Goal: Transaction & Acquisition: Download file/media

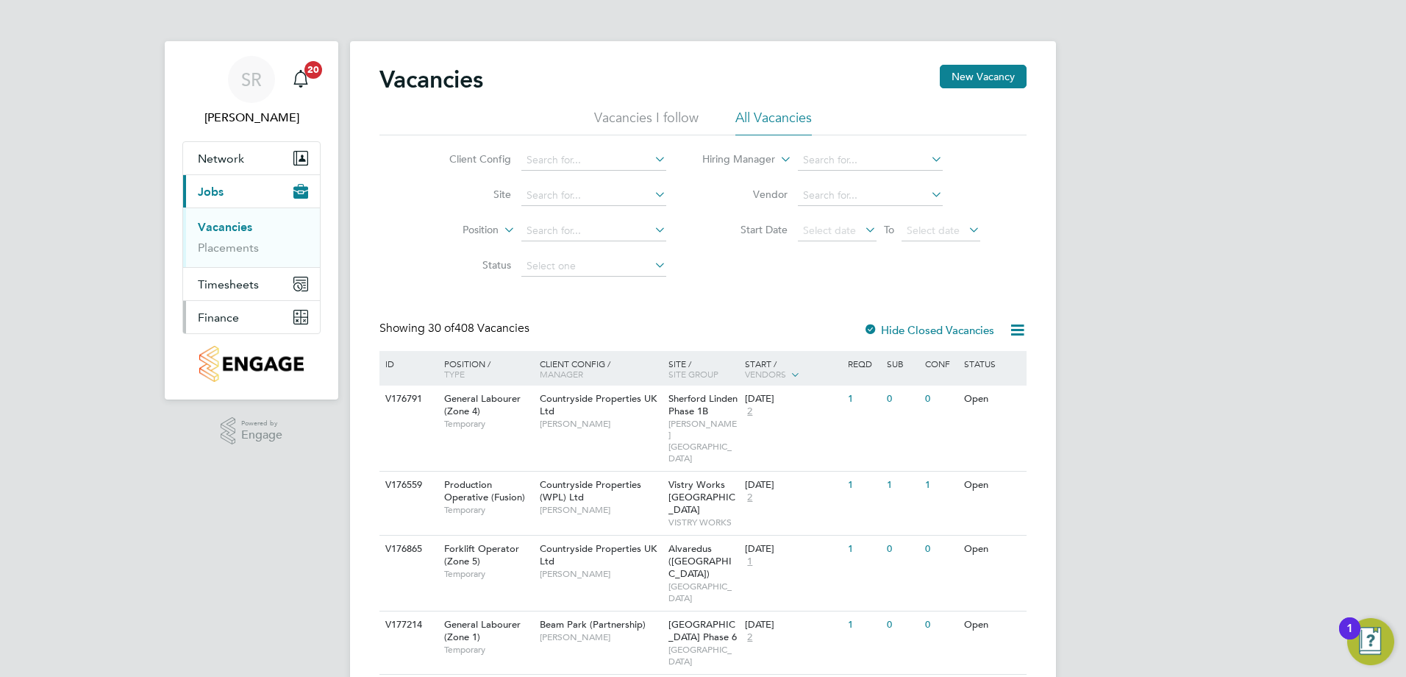
click at [216, 313] on span "Finance" at bounding box center [218, 317] width 41 height 14
click at [252, 293] on link "Invoices & Credit Notes" at bounding box center [244, 300] width 92 height 29
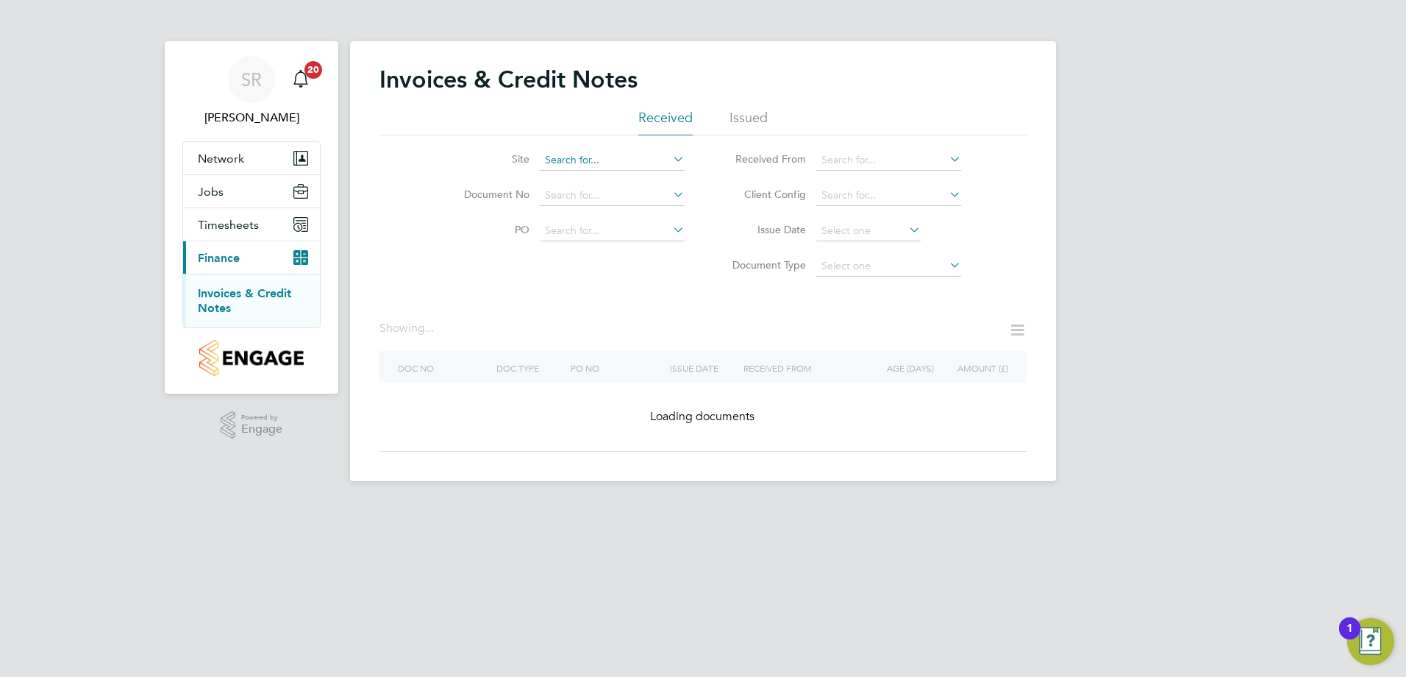
click at [598, 160] on input at bounding box center [612, 160] width 145 height 21
click at [594, 179] on li "Longrock ([GEOGRAPHIC_DATA])" at bounding box center [623, 181] width 169 height 20
type input "Longrock ([GEOGRAPHIC_DATA])"
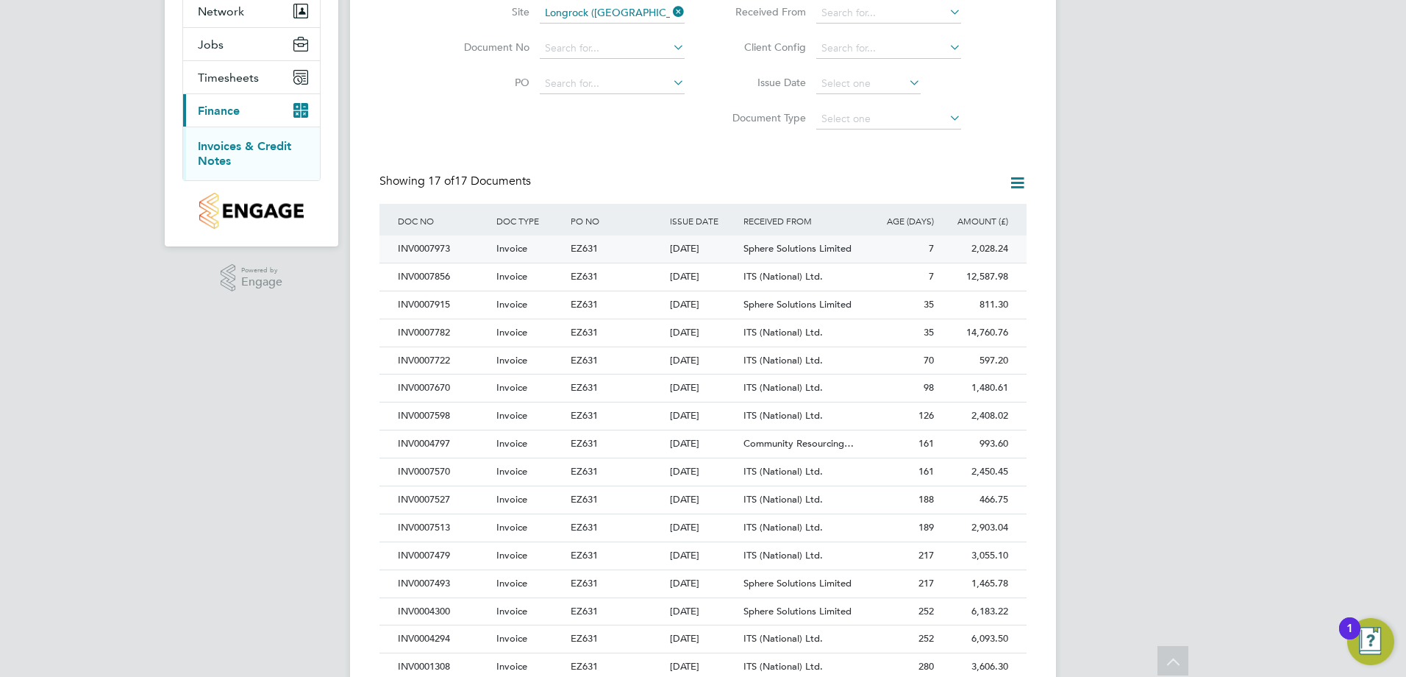
click at [765, 249] on span "Sphere Solutions Limited" at bounding box center [798, 248] width 108 height 13
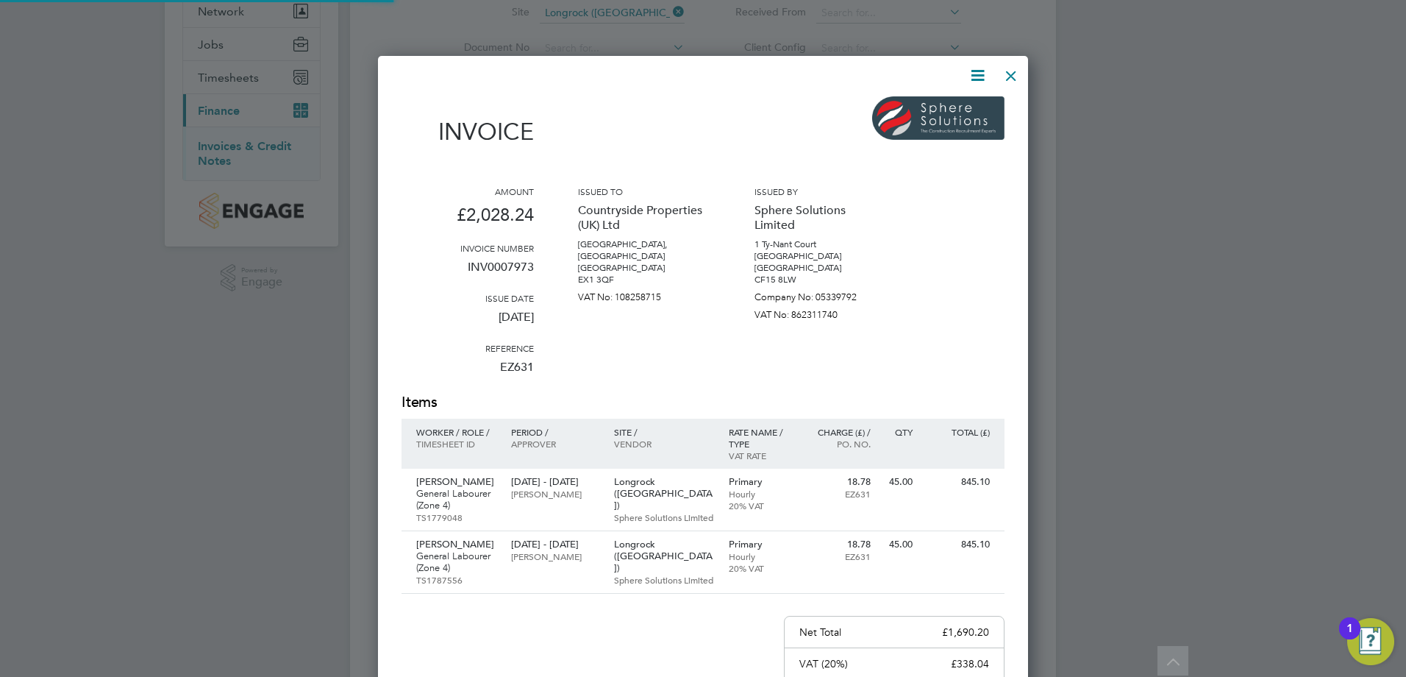
scroll to position [844, 651]
click at [974, 74] on icon at bounding box center [978, 75] width 18 height 18
click at [964, 112] on li "Download Invoice" at bounding box center [933, 110] width 101 height 21
click at [1004, 77] on div at bounding box center [1011, 72] width 26 height 26
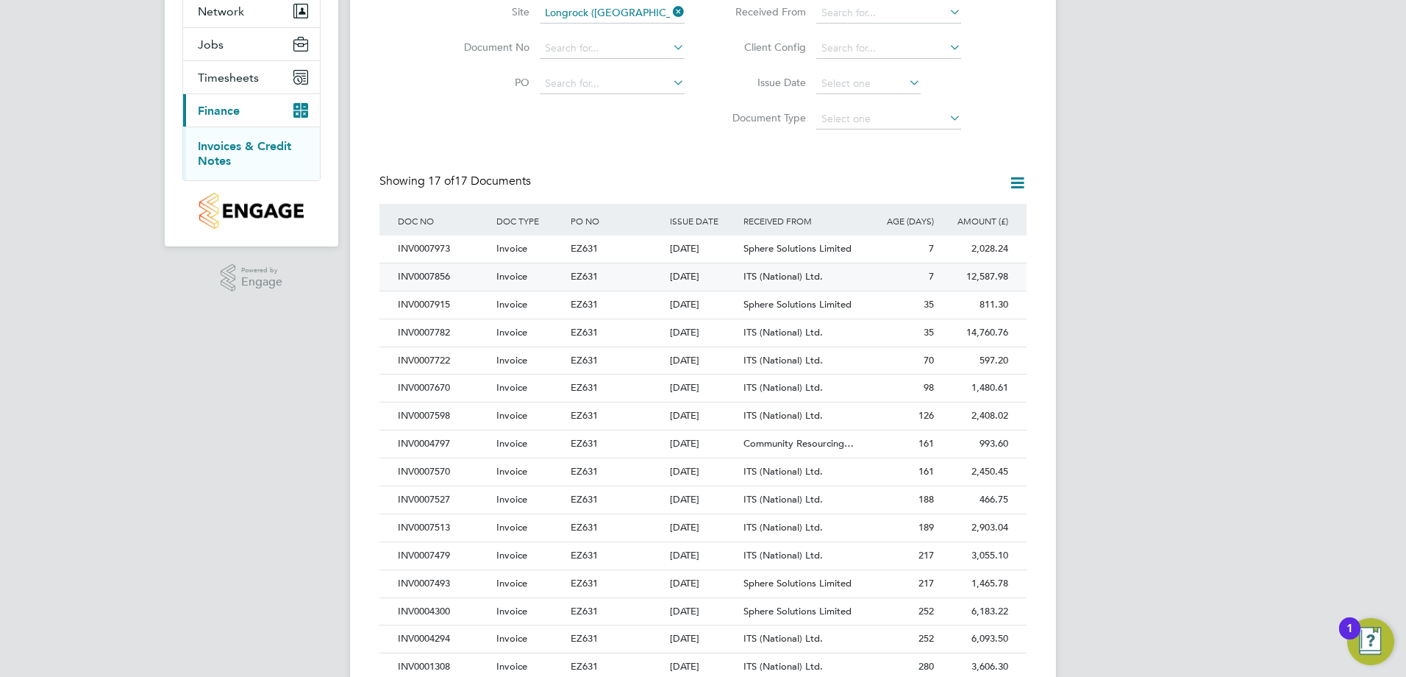
click at [685, 277] on div "[DATE]" at bounding box center [703, 276] width 74 height 27
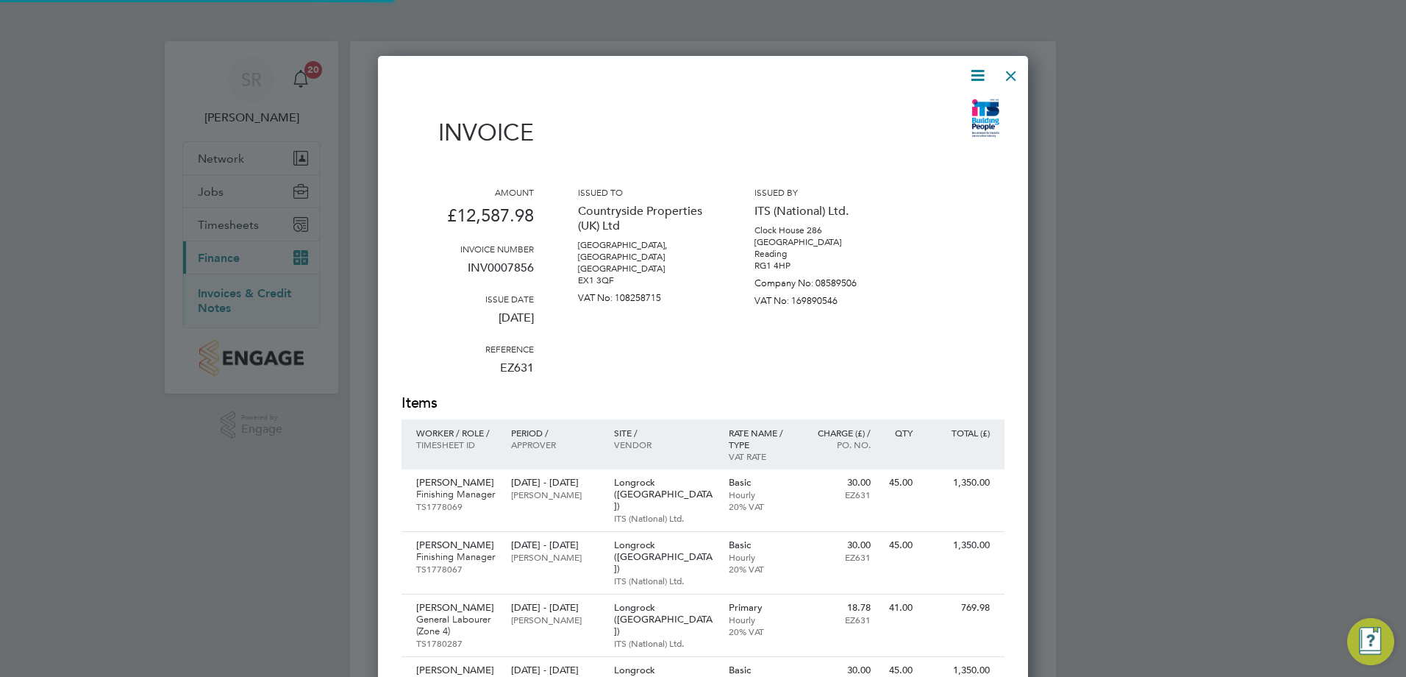
scroll to position [1138, 651]
click at [975, 71] on icon at bounding box center [978, 75] width 18 height 18
click at [941, 112] on li "Download Invoice" at bounding box center [933, 110] width 101 height 21
